Goal: Check status: Check status

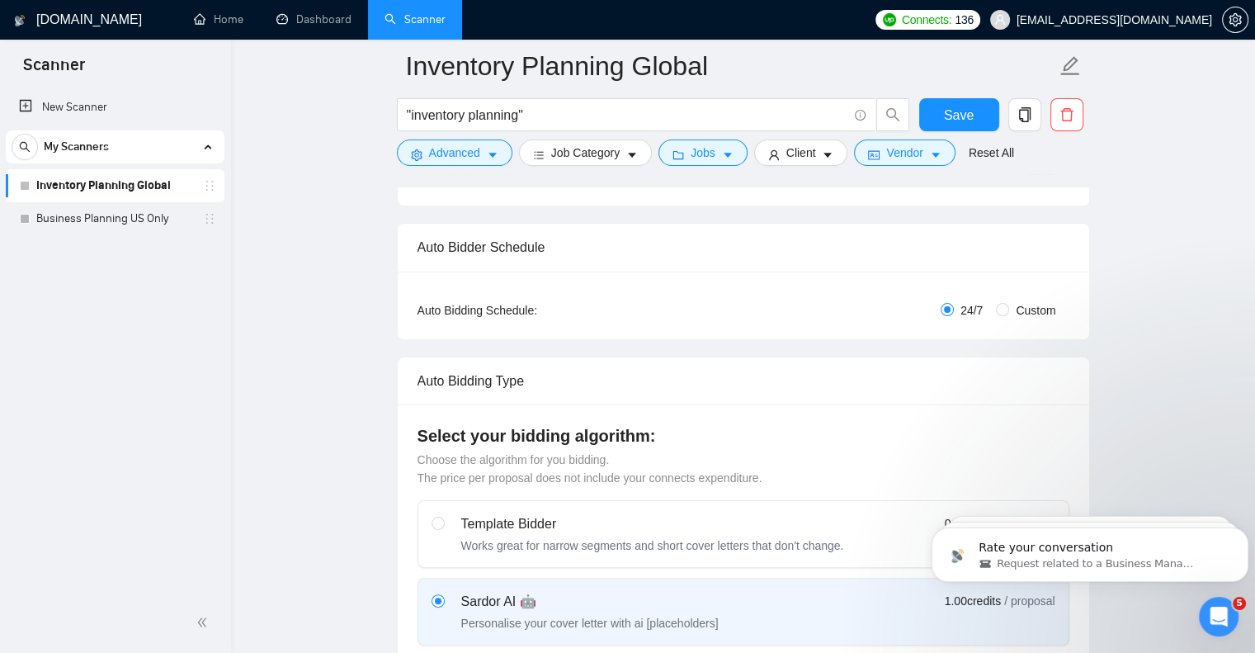
scroll to position [330, 0]
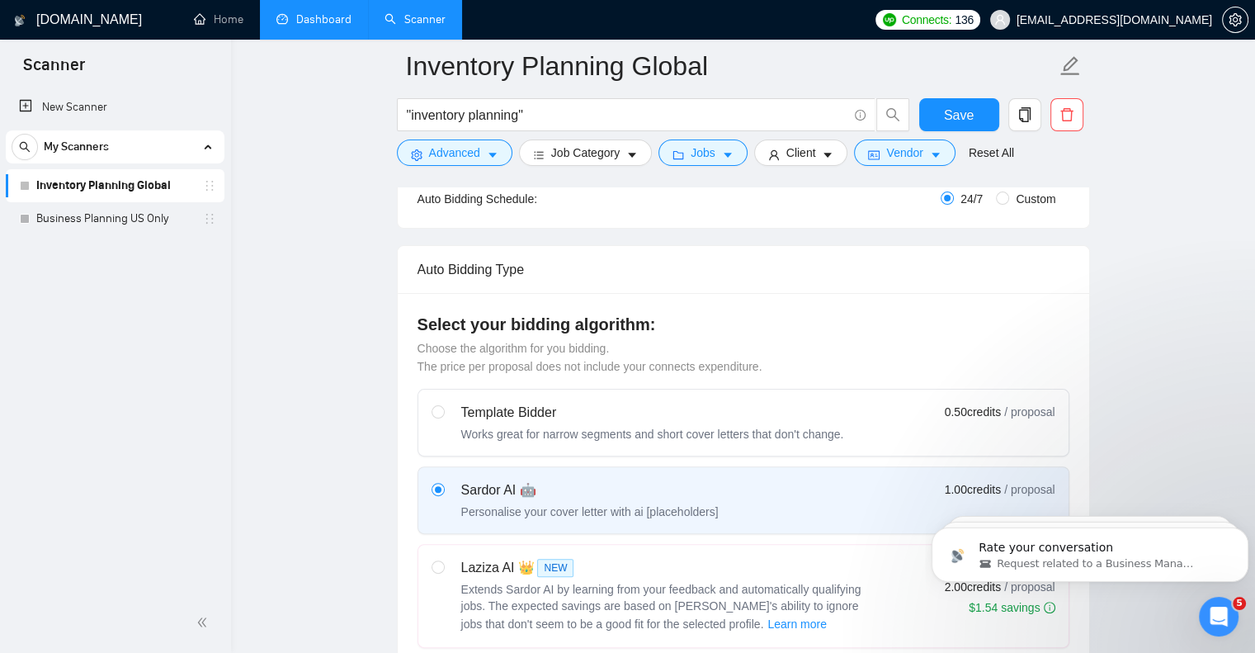
click at [304, 22] on link "Dashboard" at bounding box center [313, 19] width 75 height 14
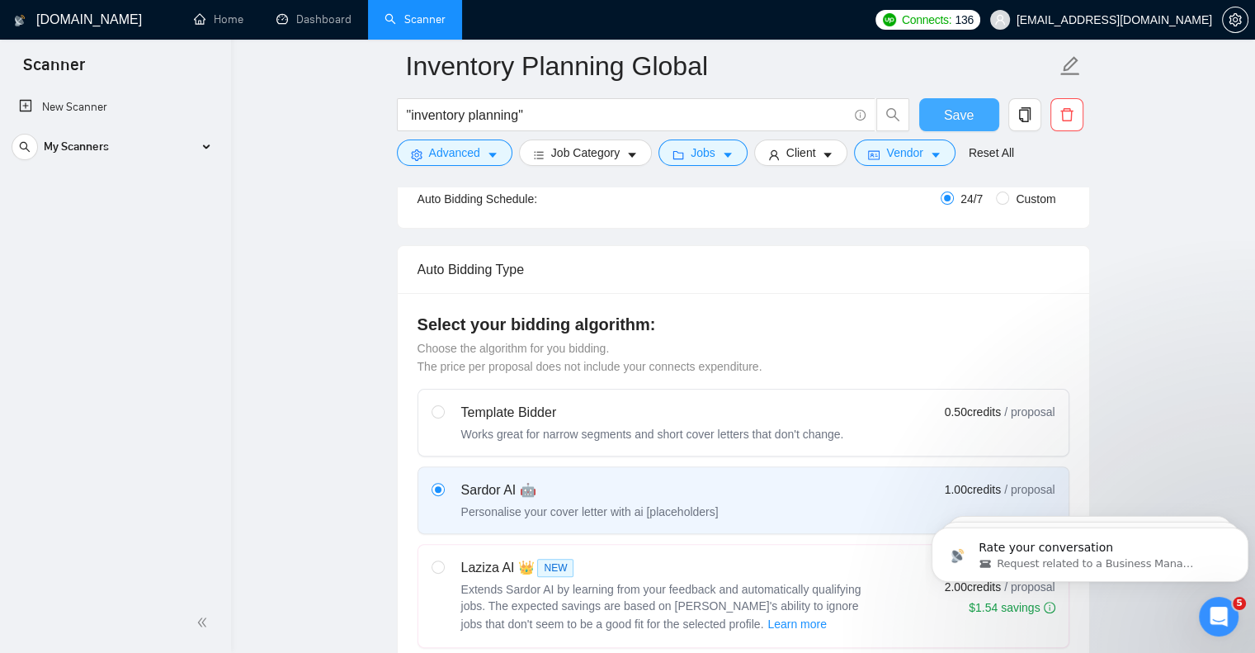
click at [950, 112] on span "Save" at bounding box center [959, 115] width 30 height 21
click at [1240, 531] on icon "Dismiss notification" at bounding box center [1244, 531] width 9 height 9
click at [1240, 531] on icon "Dismiss notification" at bounding box center [1243, 531] width 7 height 7
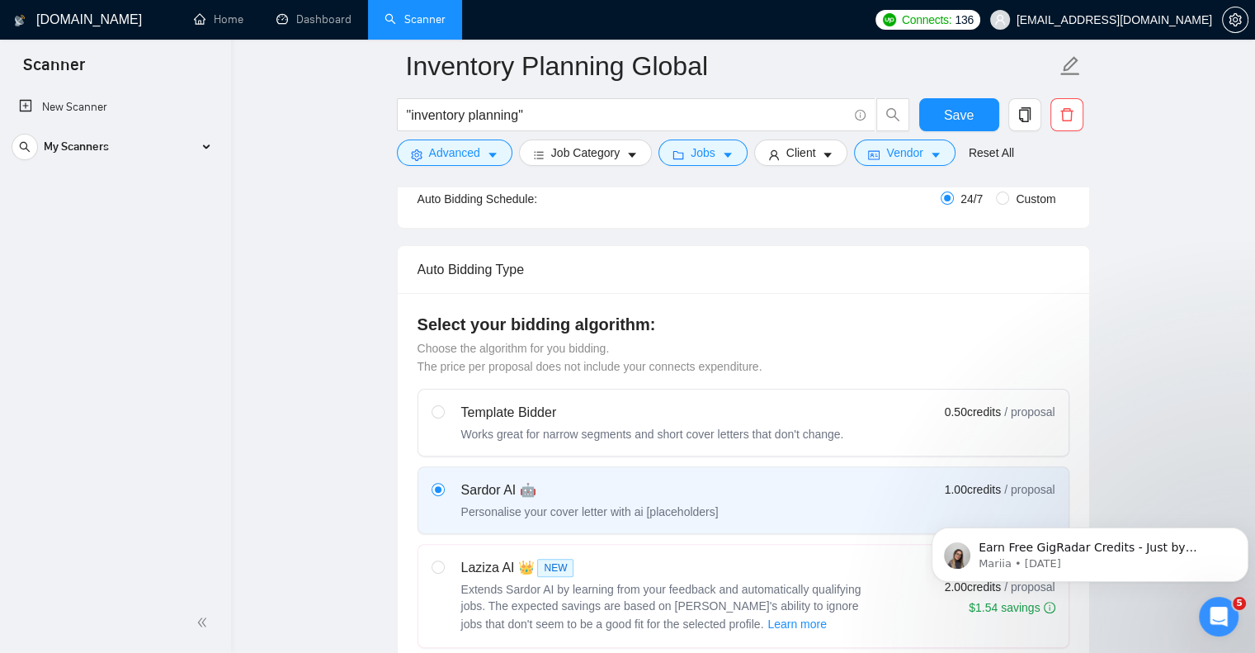
click at [1240, 531] on icon "Dismiss notification" at bounding box center [1243, 532] width 7 height 7
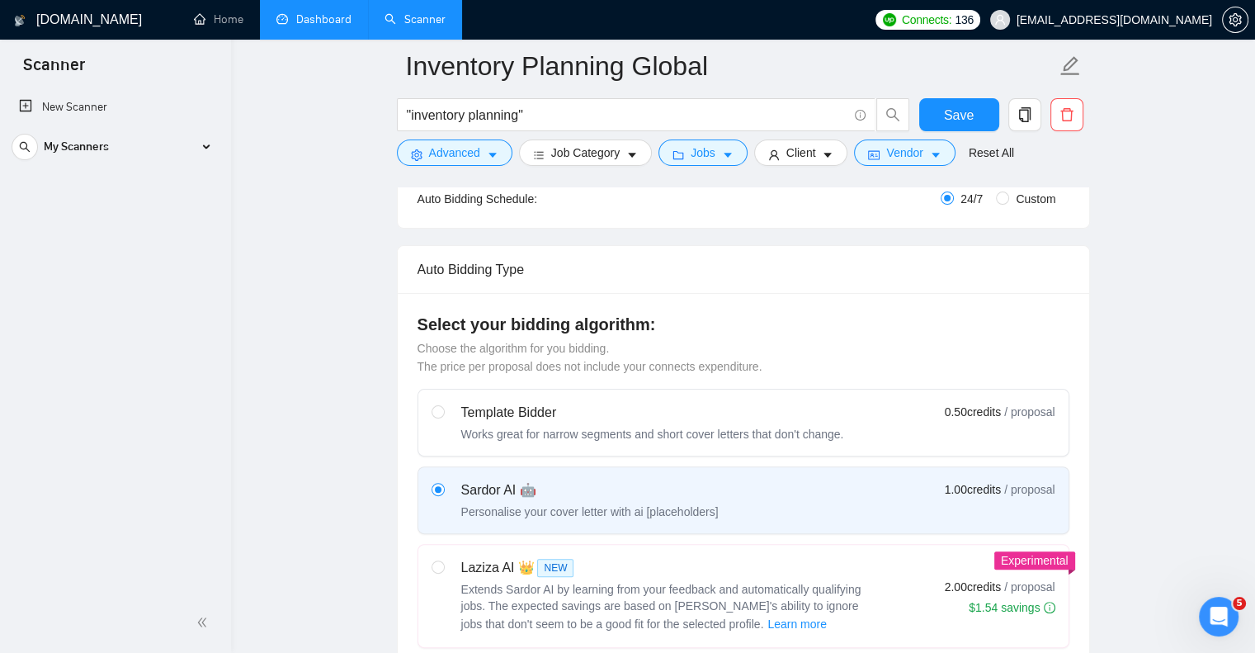
click at [318, 22] on link "Dashboard" at bounding box center [313, 19] width 75 height 14
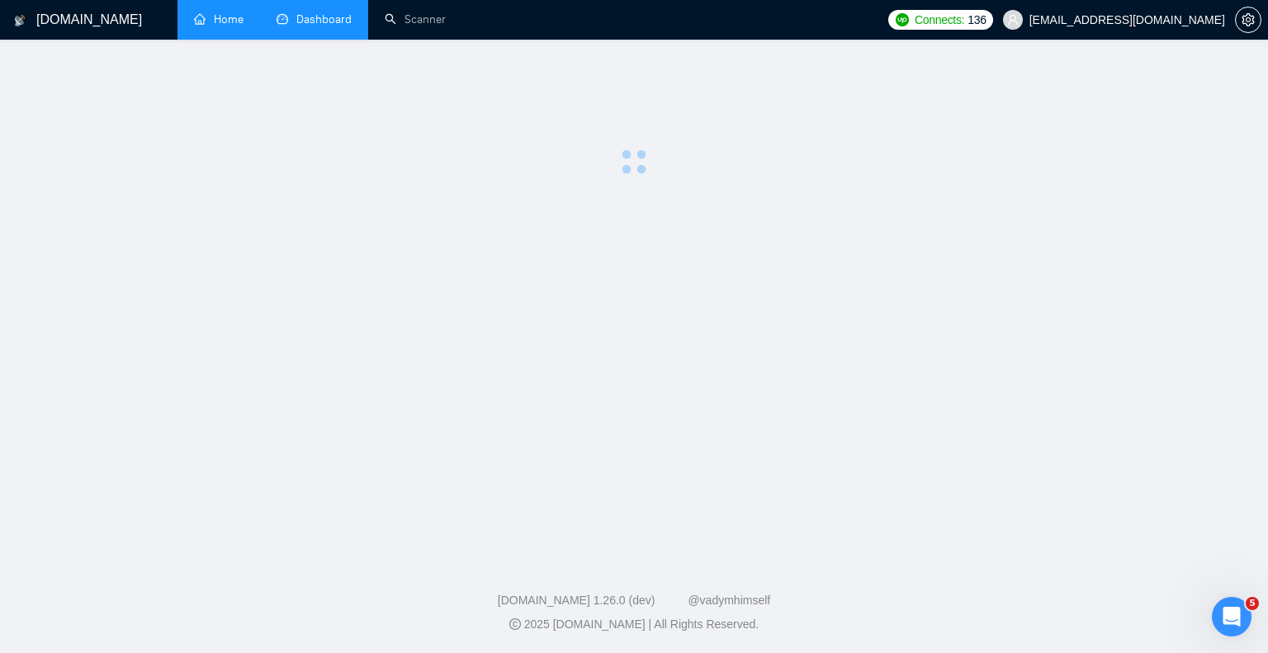
click at [216, 16] on link "Home" at bounding box center [219, 19] width 50 height 14
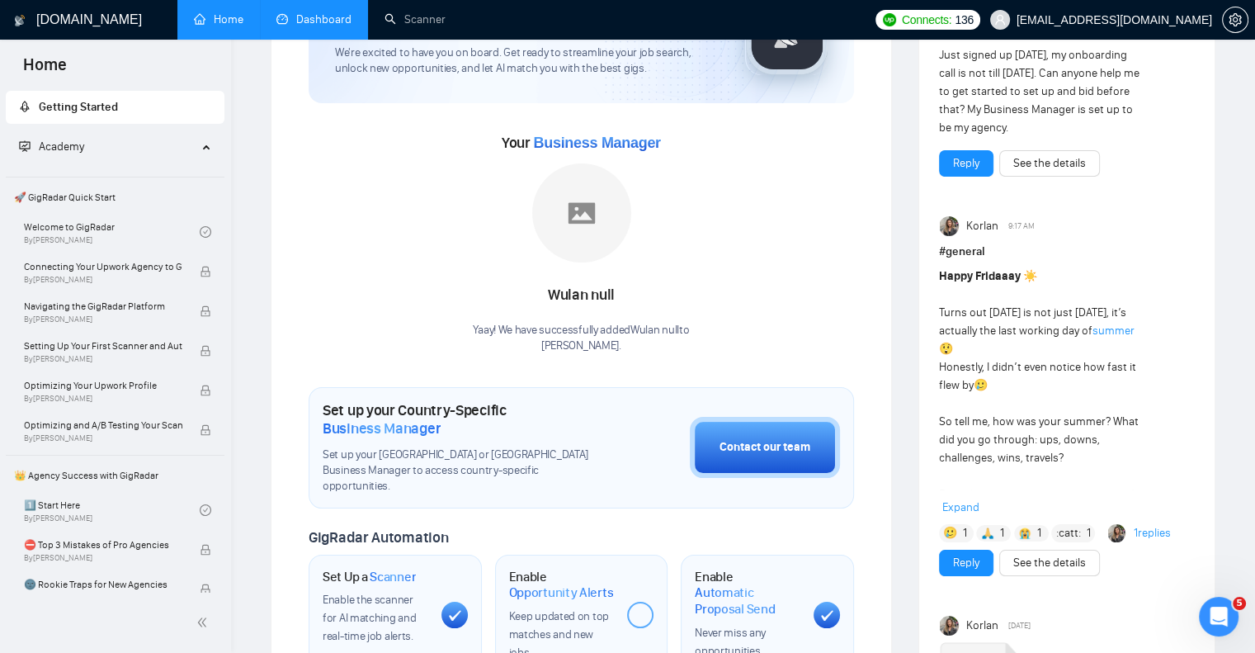
scroll to position [165, 0]
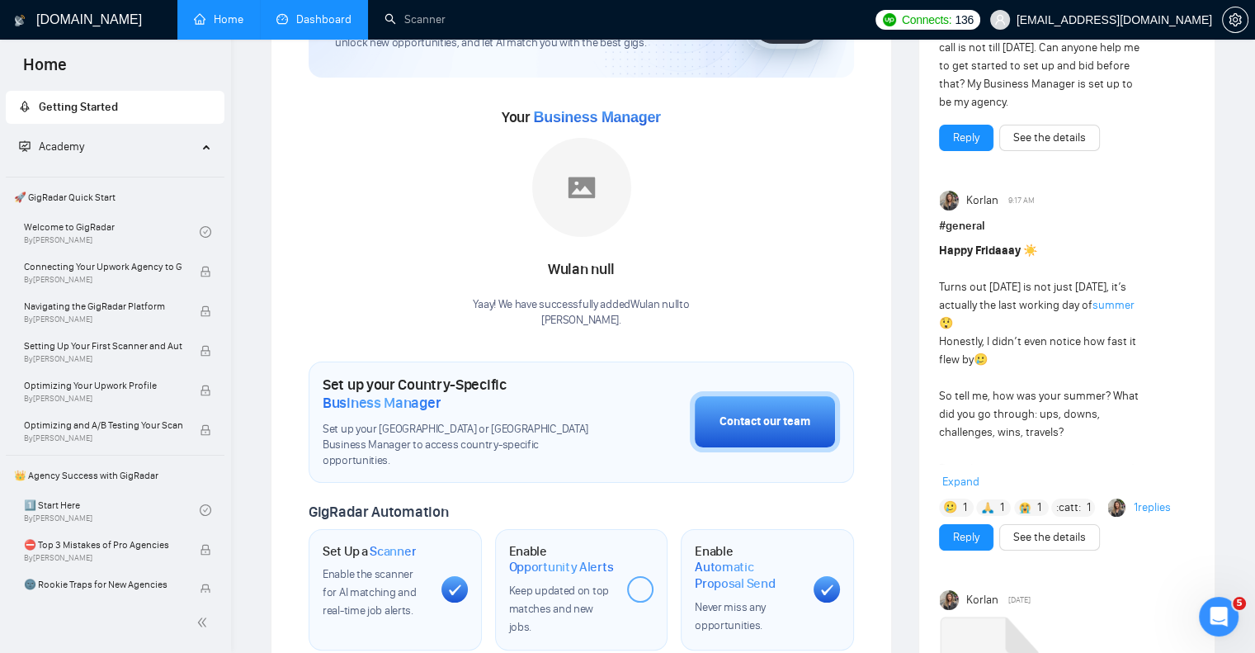
click at [310, 16] on link "Dashboard" at bounding box center [313, 19] width 75 height 14
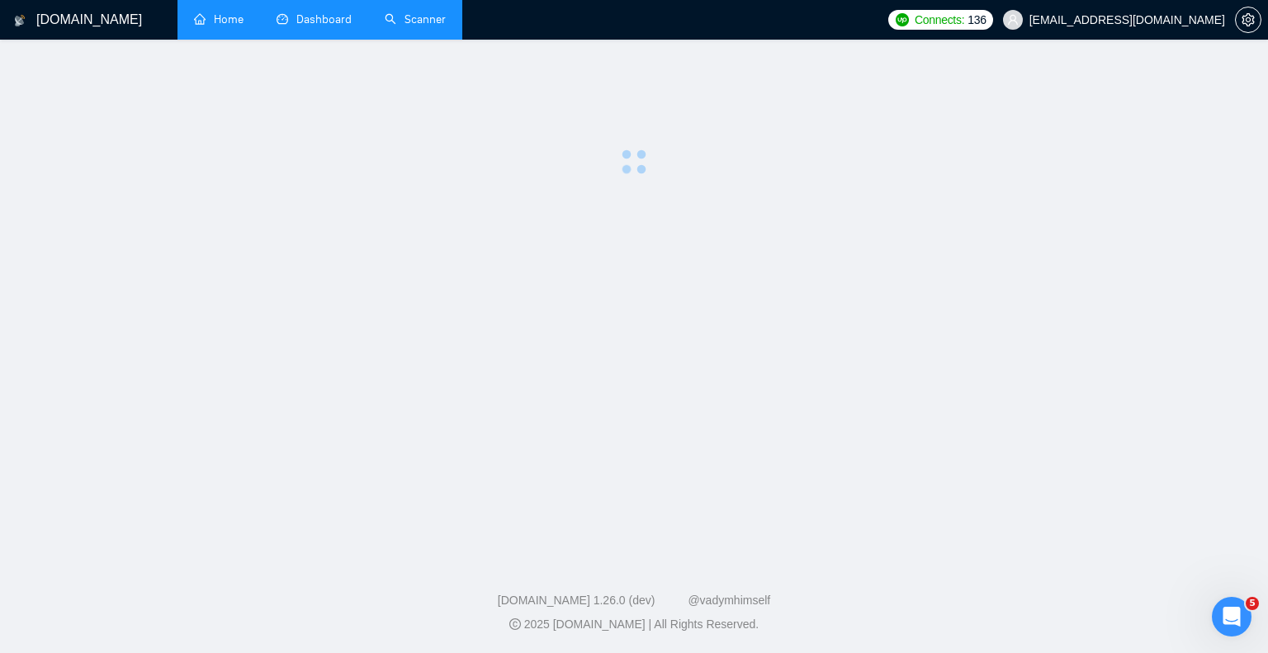
click at [418, 13] on link "Scanner" at bounding box center [415, 19] width 61 height 14
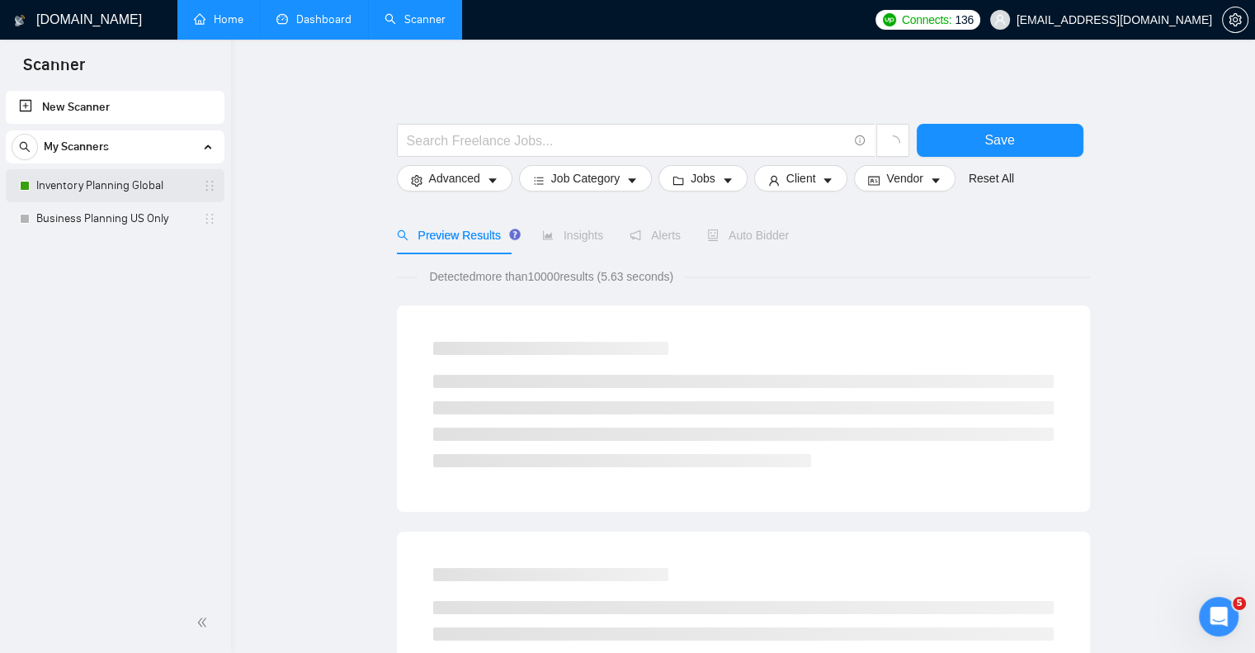
click at [119, 187] on link "Inventory Planning Global" at bounding box center [114, 185] width 157 height 33
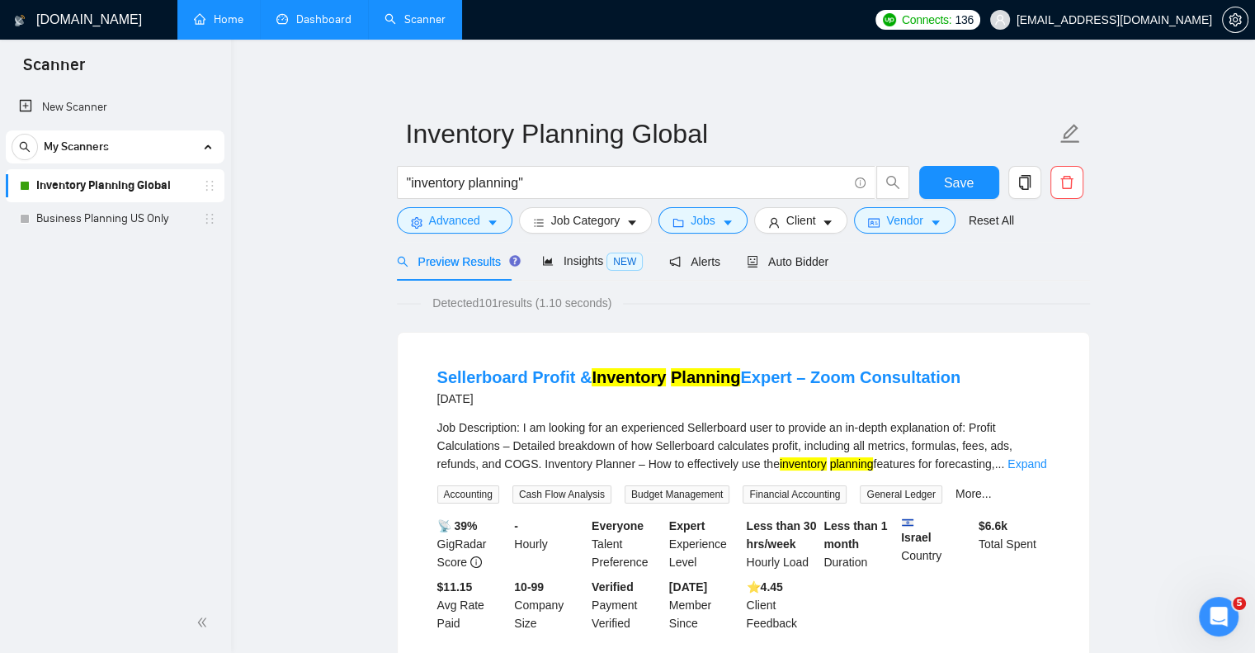
click at [314, 20] on link "Dashboard" at bounding box center [313, 19] width 75 height 14
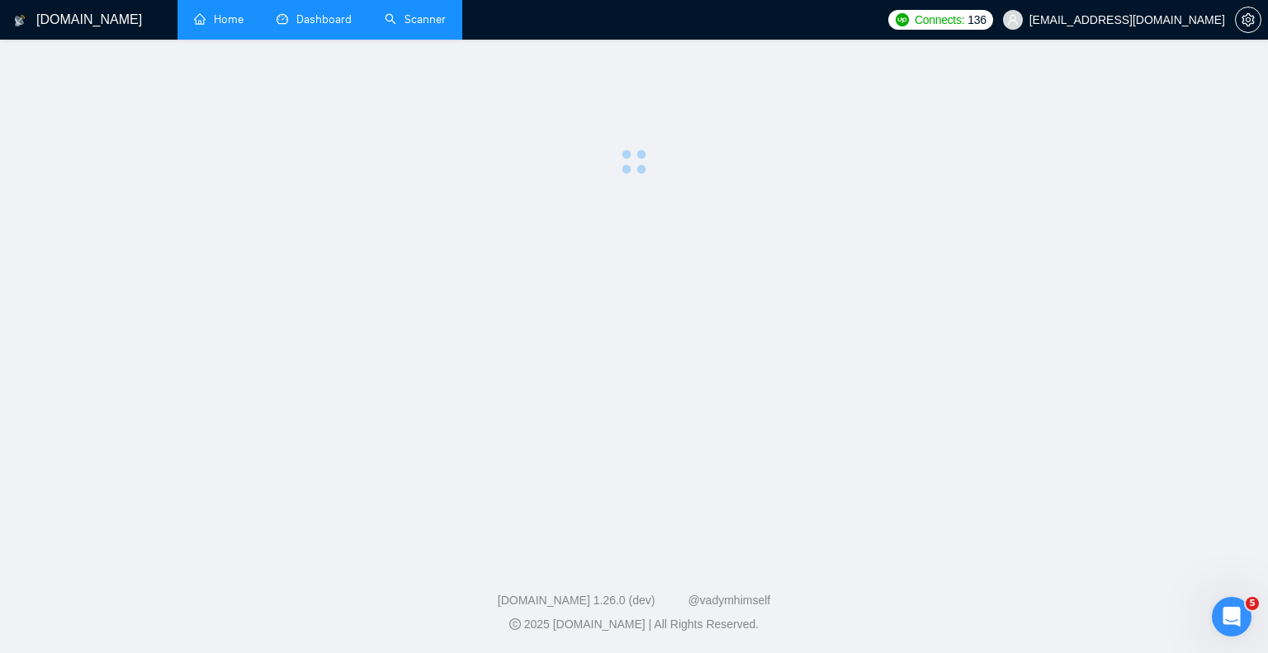
click at [220, 21] on link "Home" at bounding box center [219, 19] width 50 height 14
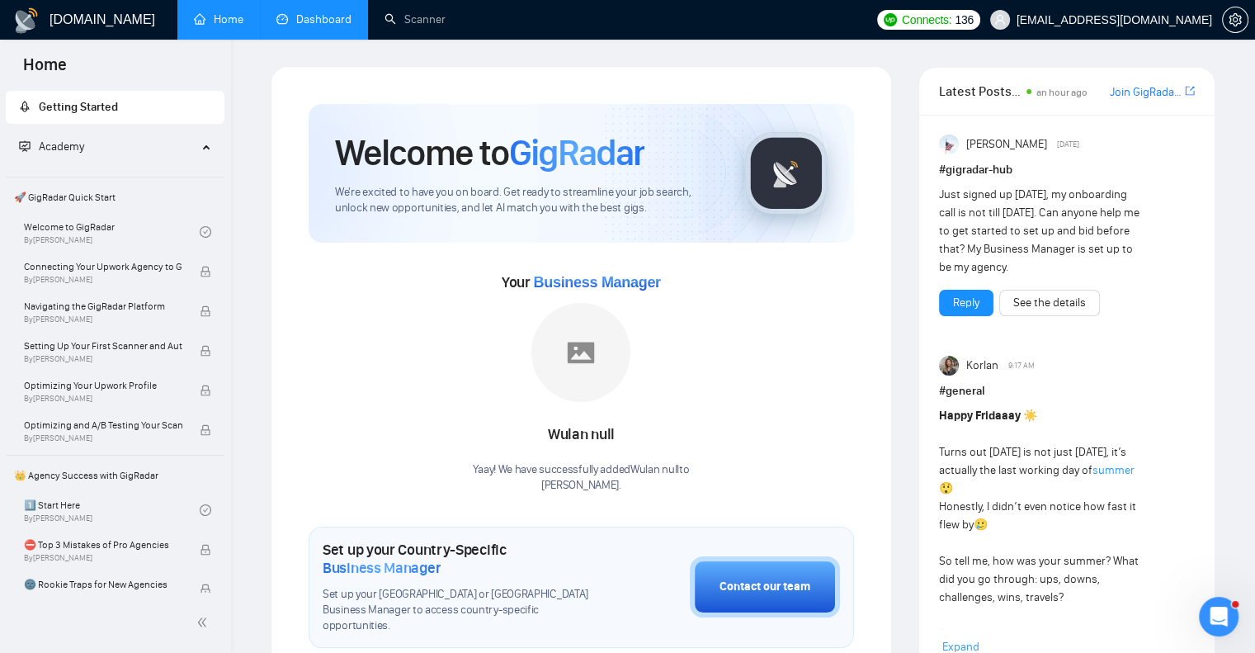
click at [300, 26] on link "Dashboard" at bounding box center [313, 19] width 75 height 14
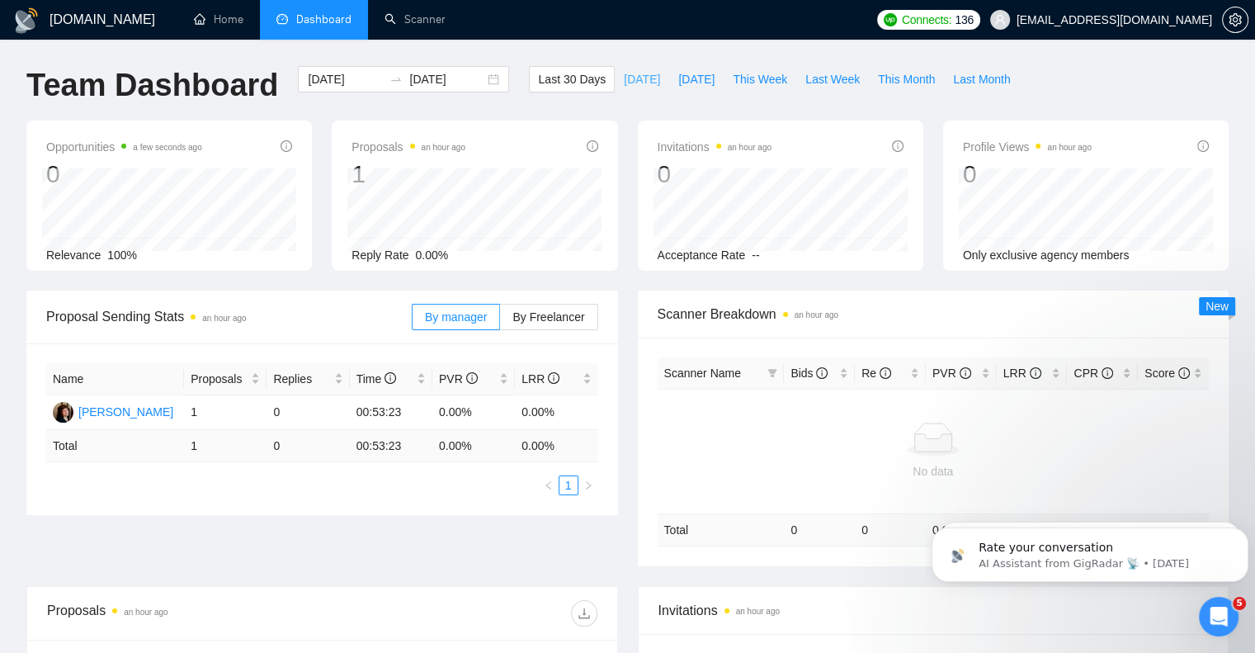
click at [624, 79] on span "Today" at bounding box center [642, 79] width 36 height 18
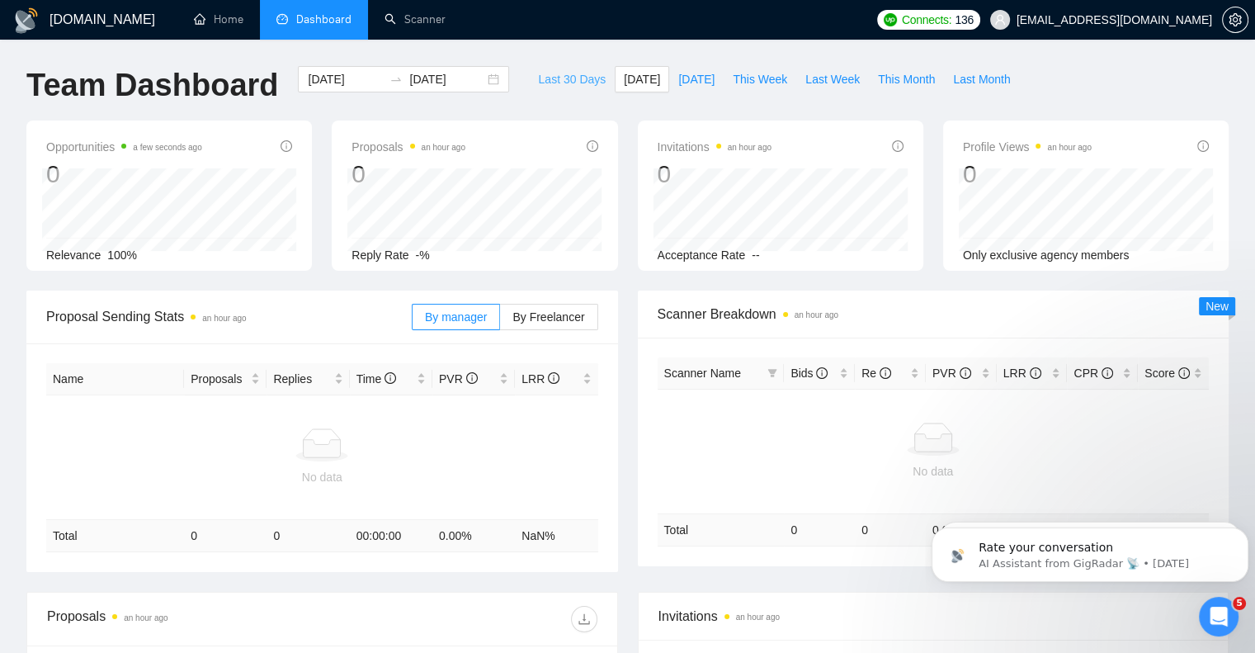
click at [558, 80] on span "Last 30 Days" at bounding box center [572, 79] width 68 height 18
type input "2025-07-30"
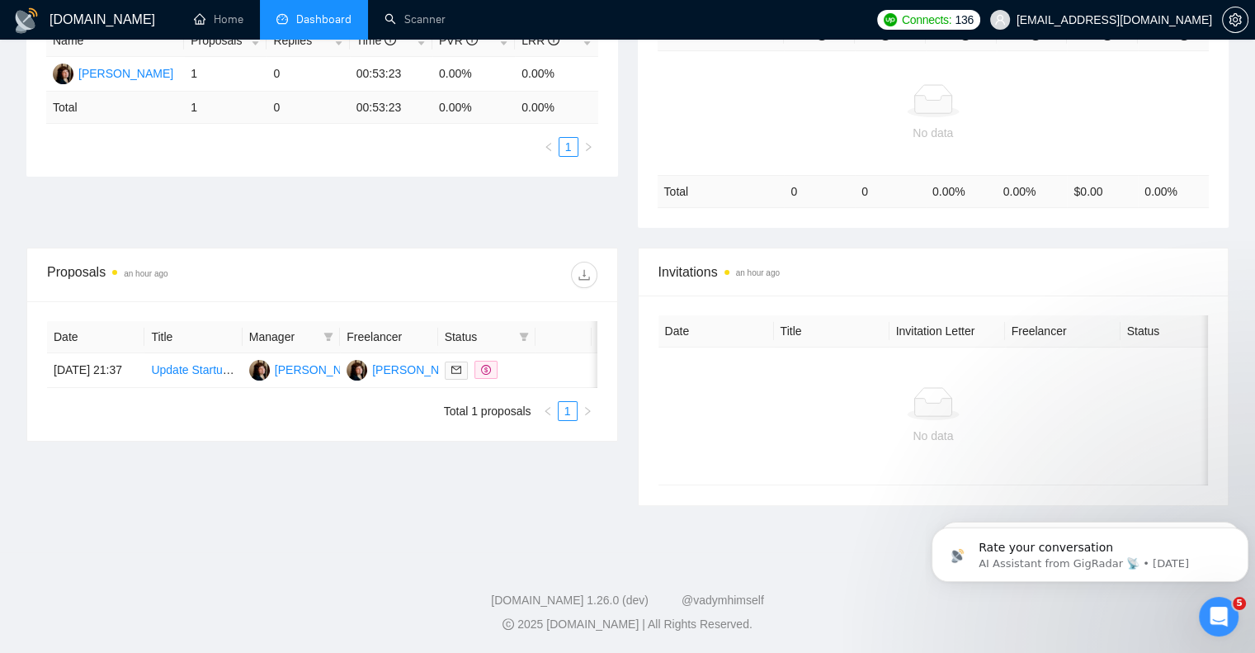
scroll to position [349, 0]
click at [187, 366] on link "Update Startup Financial Model" at bounding box center [232, 369] width 162 height 13
